Goal: Find specific page/section: Find specific page/section

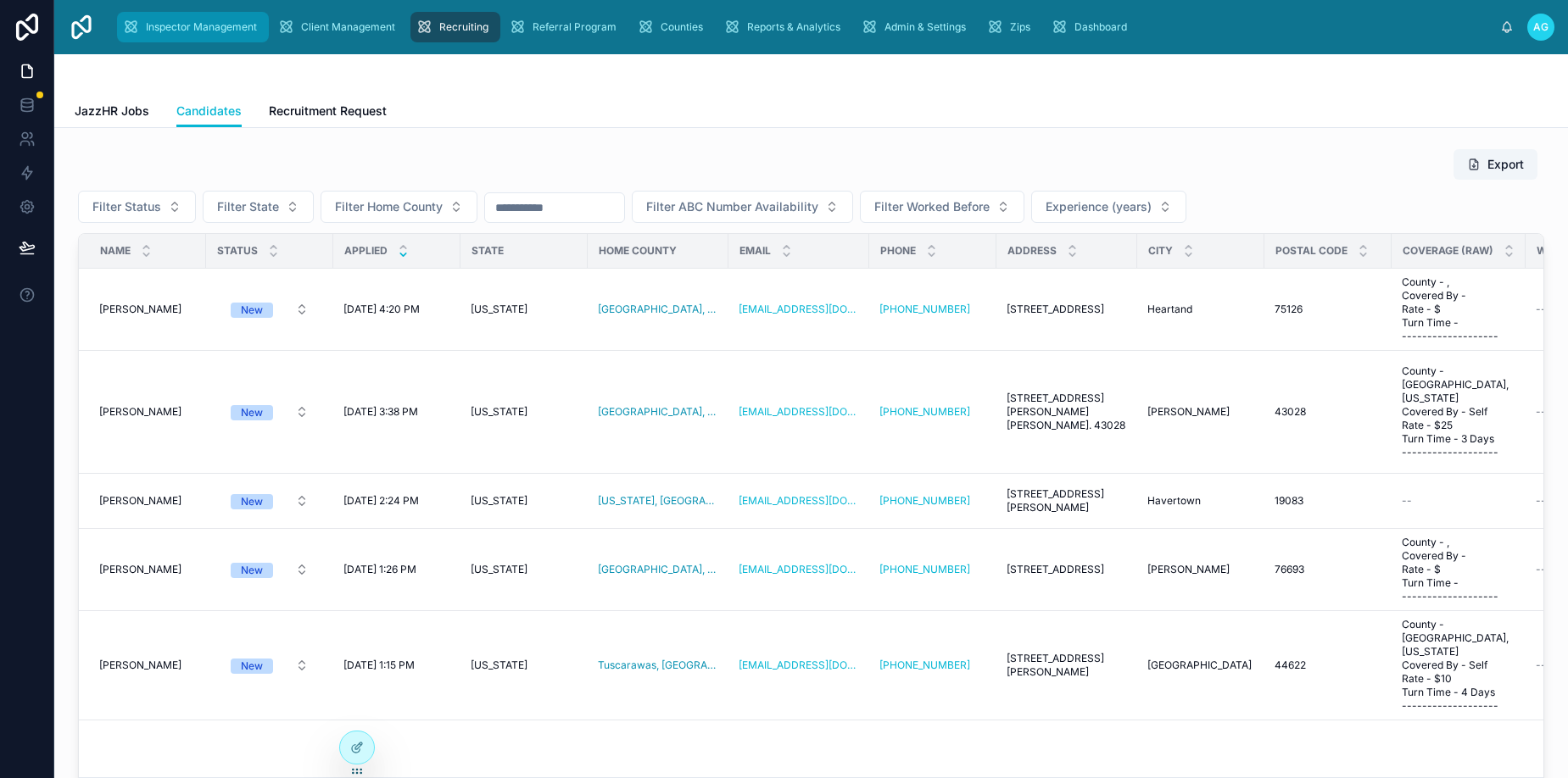
click at [190, 26] on span "Inspector Management" at bounding box center [201, 27] width 111 height 14
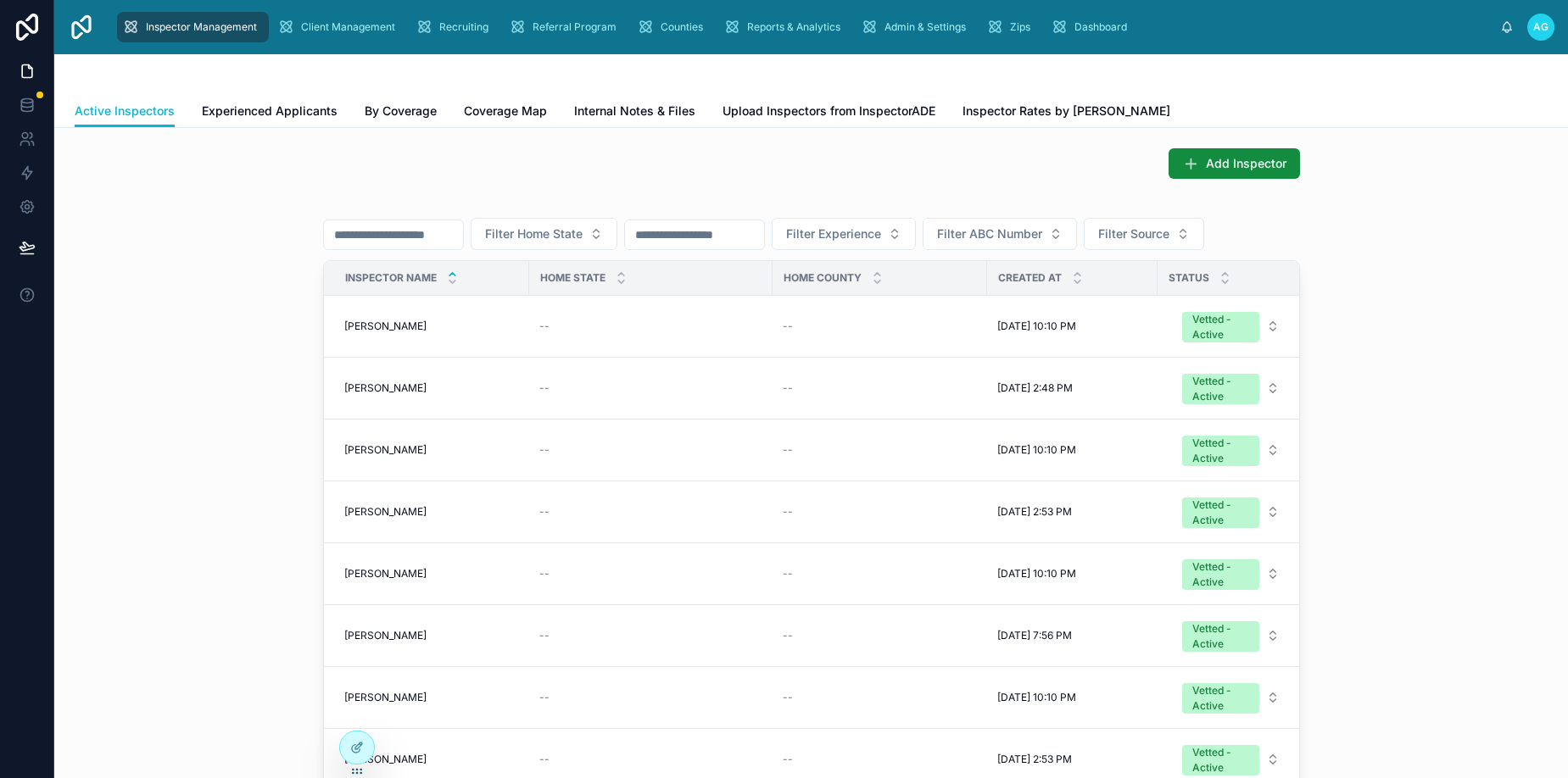
click at [396, 241] on input "text" at bounding box center [393, 234] width 139 height 23
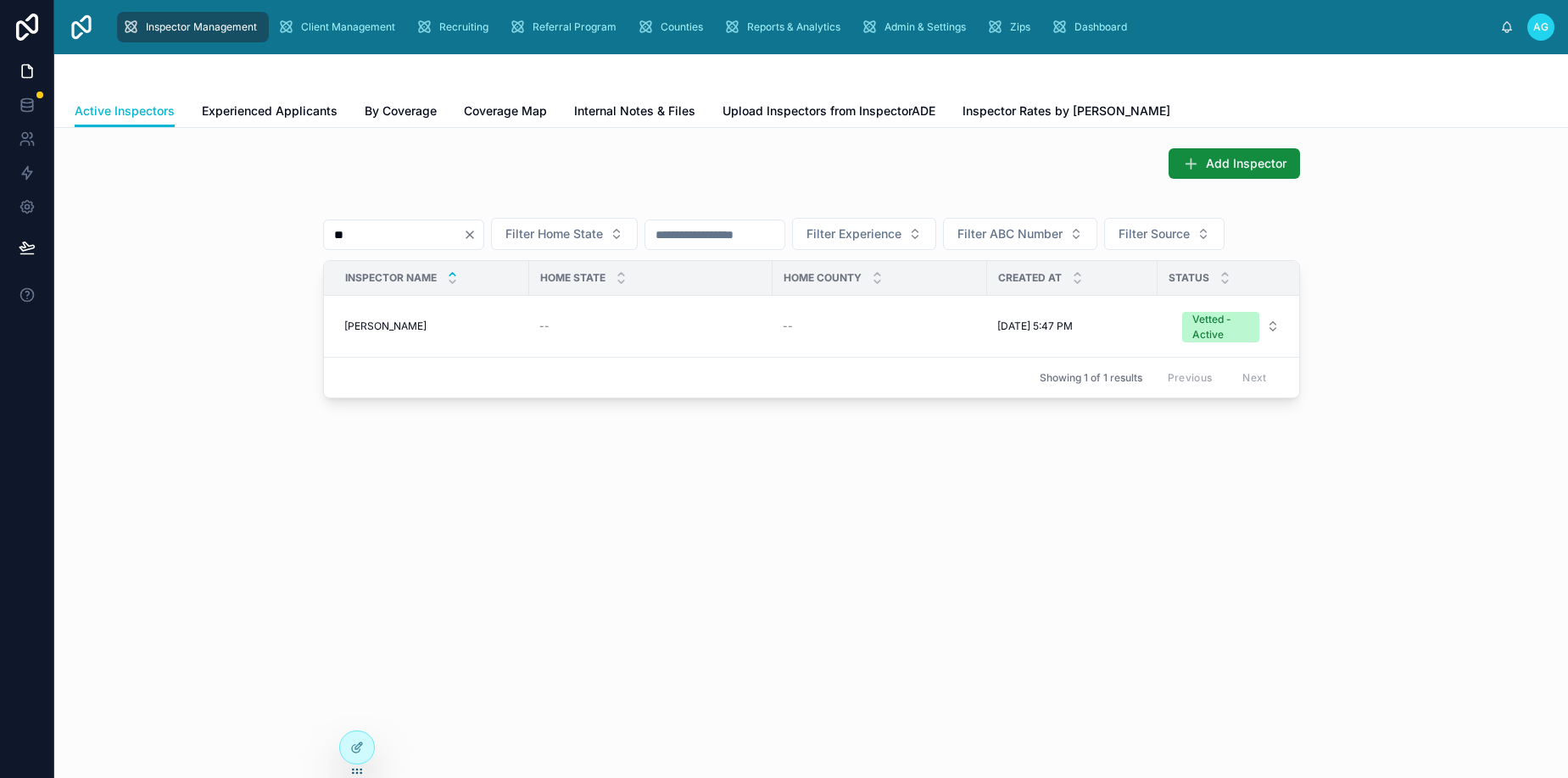
type input "*"
type input "*******"
click at [384, 333] on span "[PERSON_NAME]" at bounding box center [385, 326] width 82 height 14
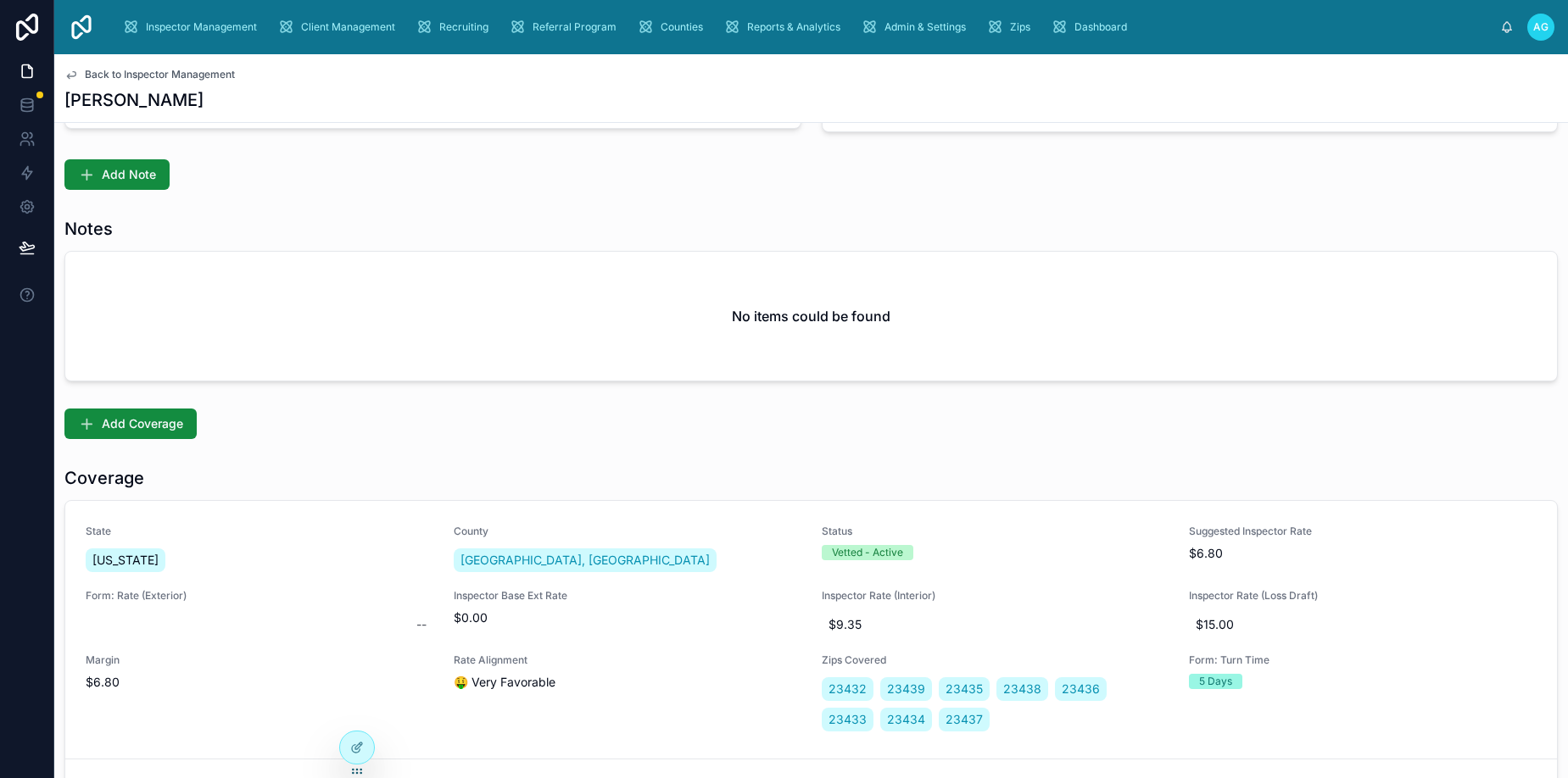
scroll to position [848, 0]
